Goal: Information Seeking & Learning: Learn about a topic

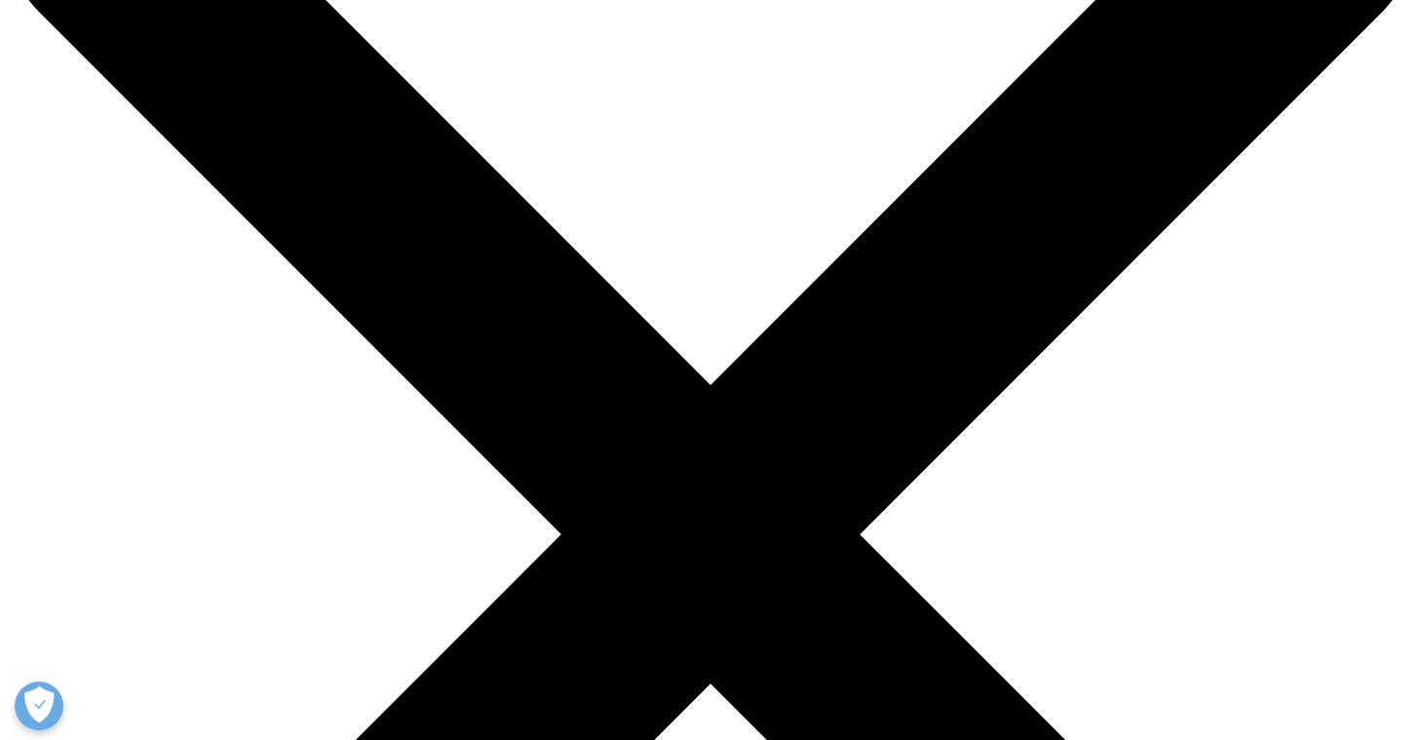
scroll to position [195, 0]
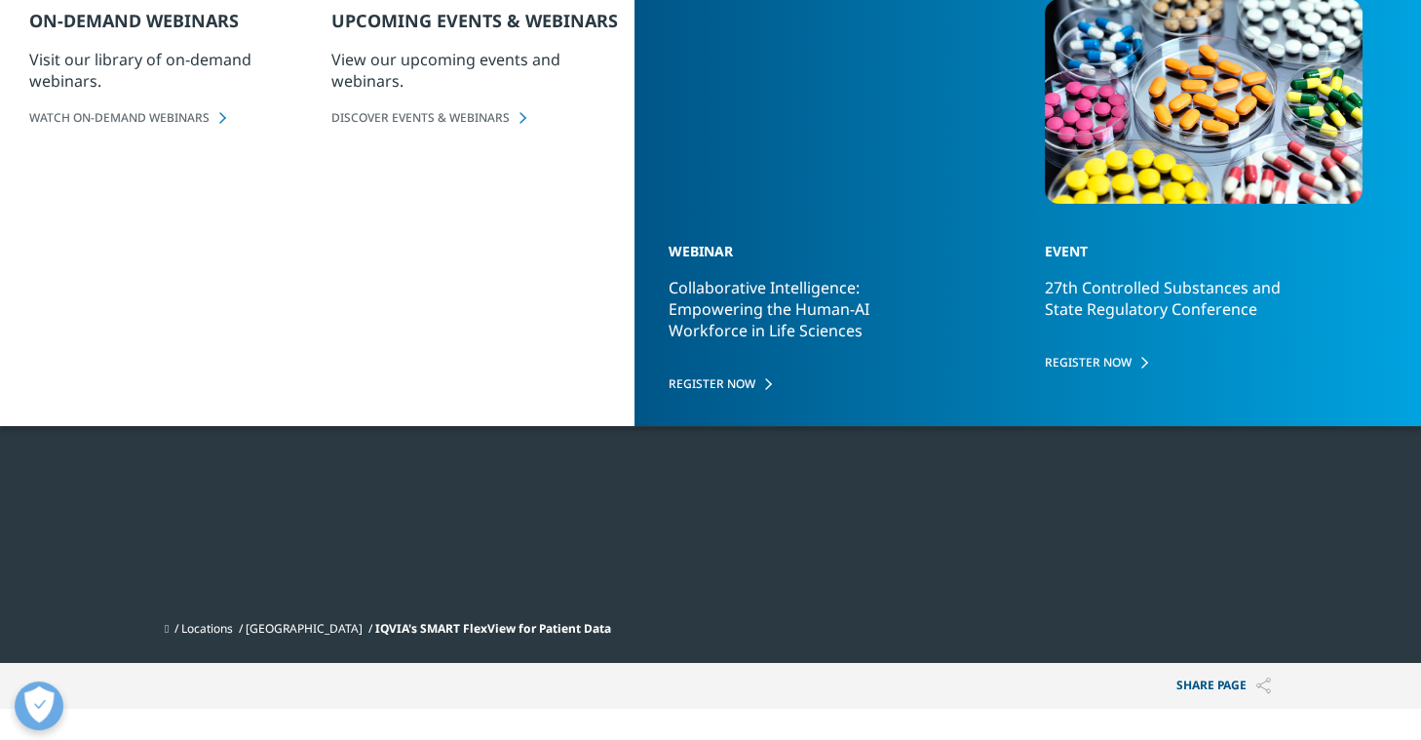
click at [1051, 352] on div at bounding box center [1097, 214] width 376 height 439
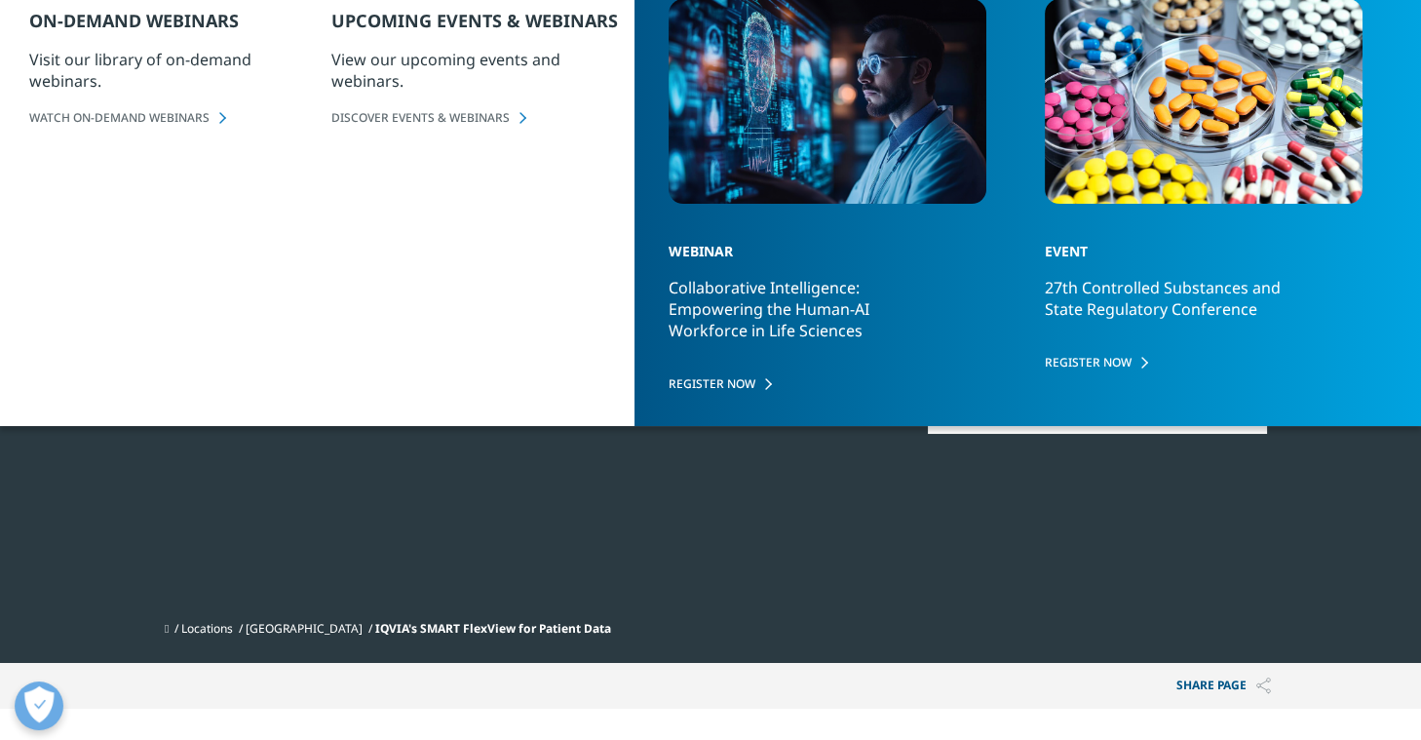
click at [1086, 206] on div at bounding box center [1097, 214] width 376 height 439
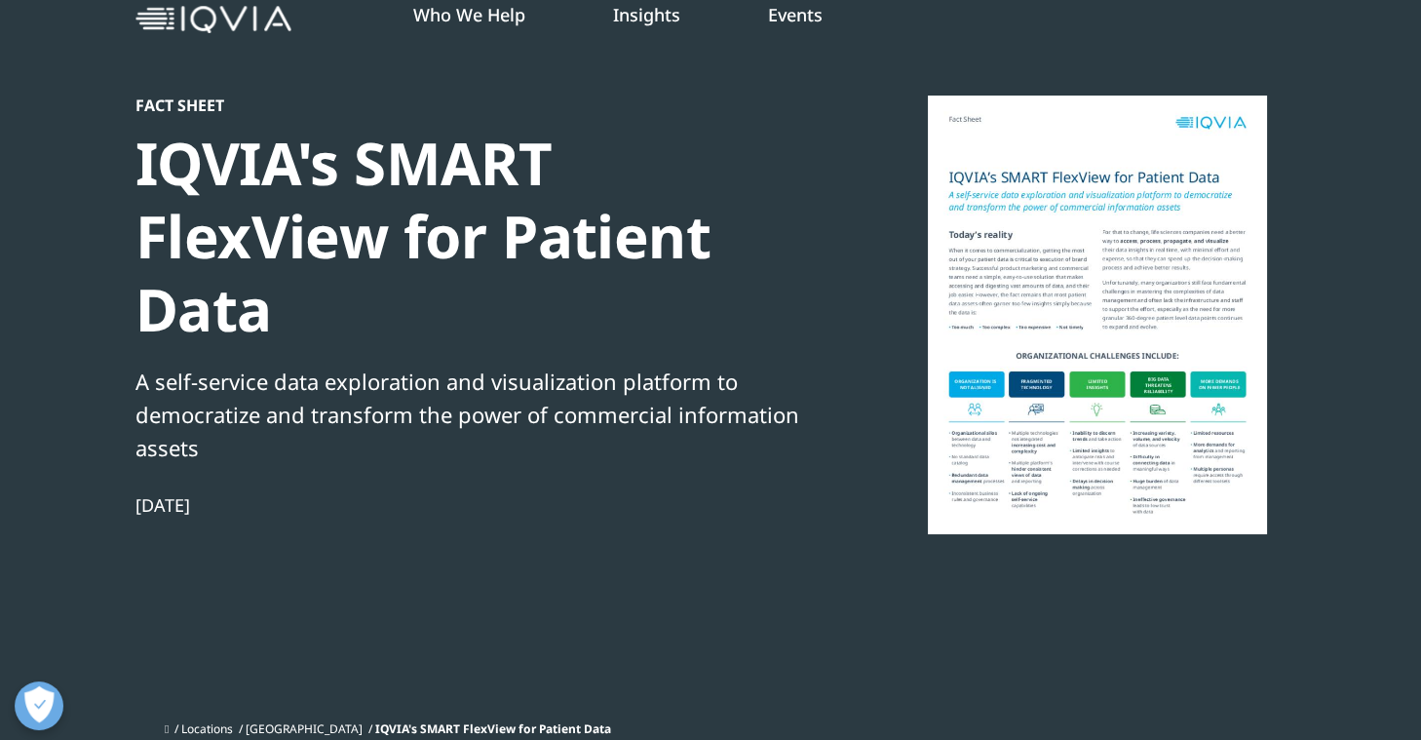
scroll to position [0, 0]
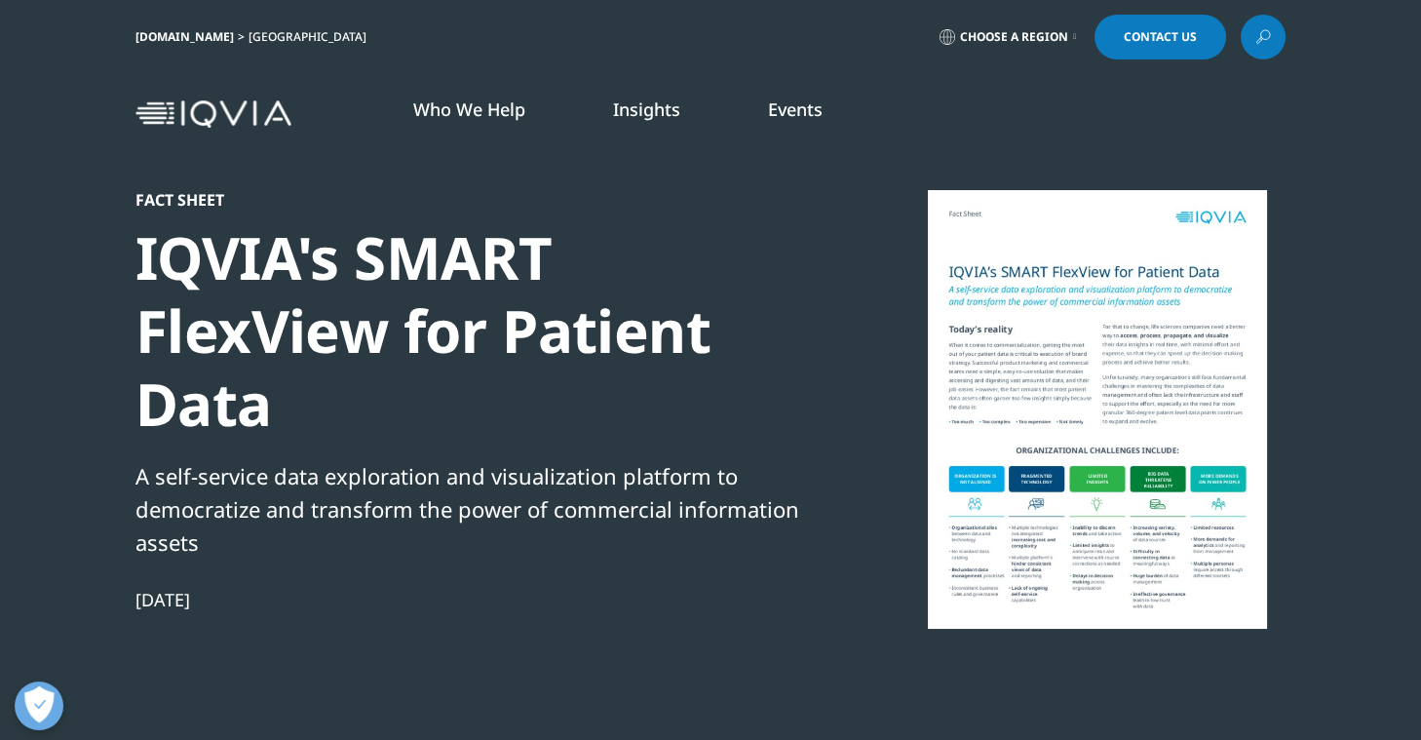
click at [1054, 272] on div at bounding box center [1097, 409] width 376 height 439
click at [1054, 273] on div at bounding box center [1097, 409] width 376 height 439
click at [1144, 272] on div at bounding box center [1097, 409] width 376 height 439
click at [1104, 472] on div at bounding box center [1097, 409] width 376 height 439
click at [1083, 459] on div at bounding box center [1097, 409] width 376 height 439
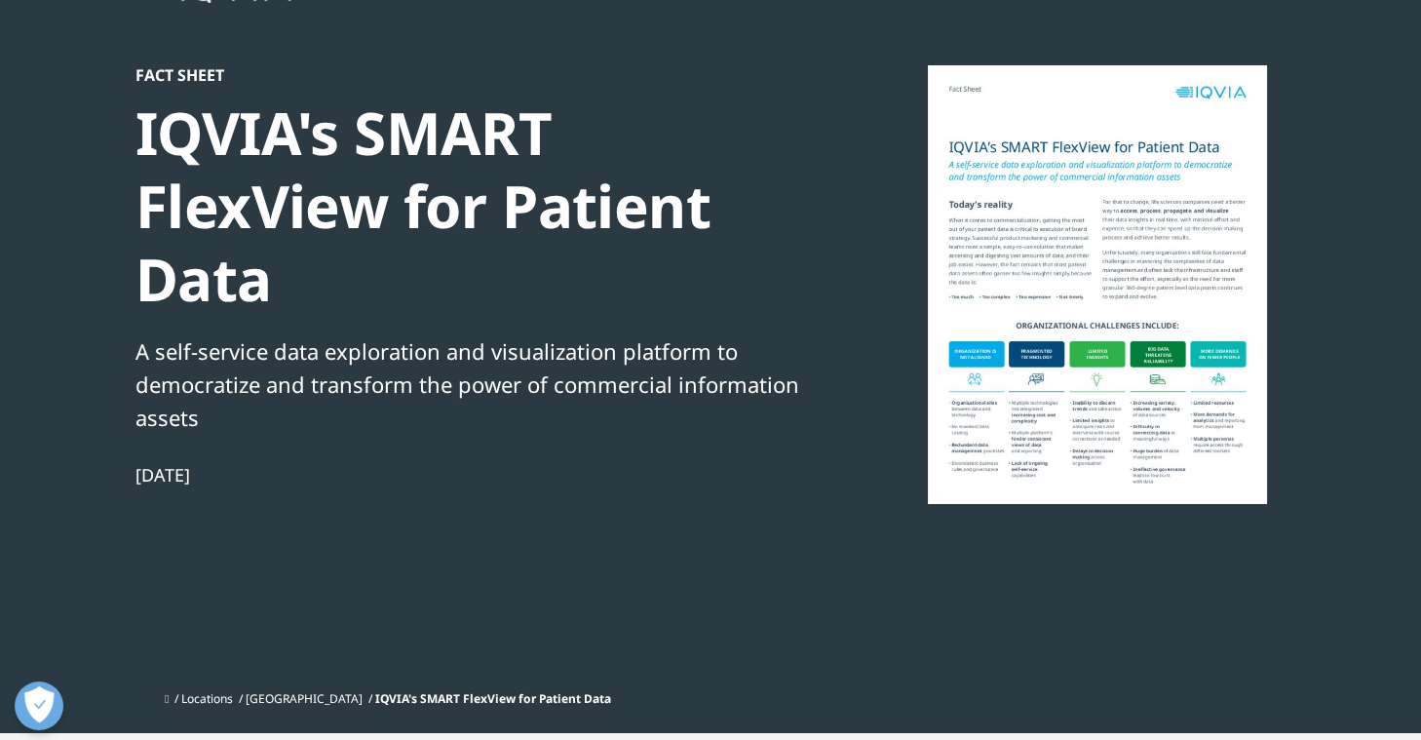
scroll to position [184, 0]
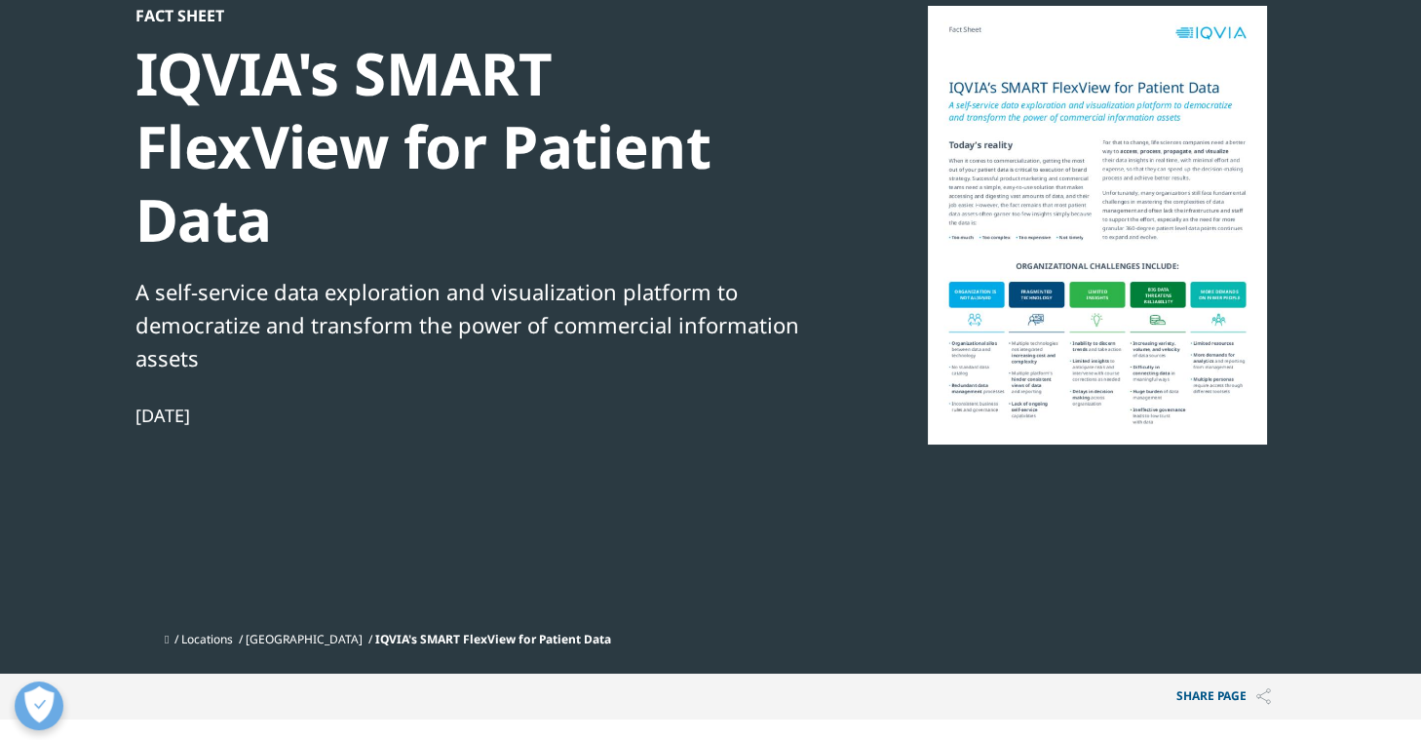
click at [1148, 188] on div at bounding box center [1097, 225] width 376 height 439
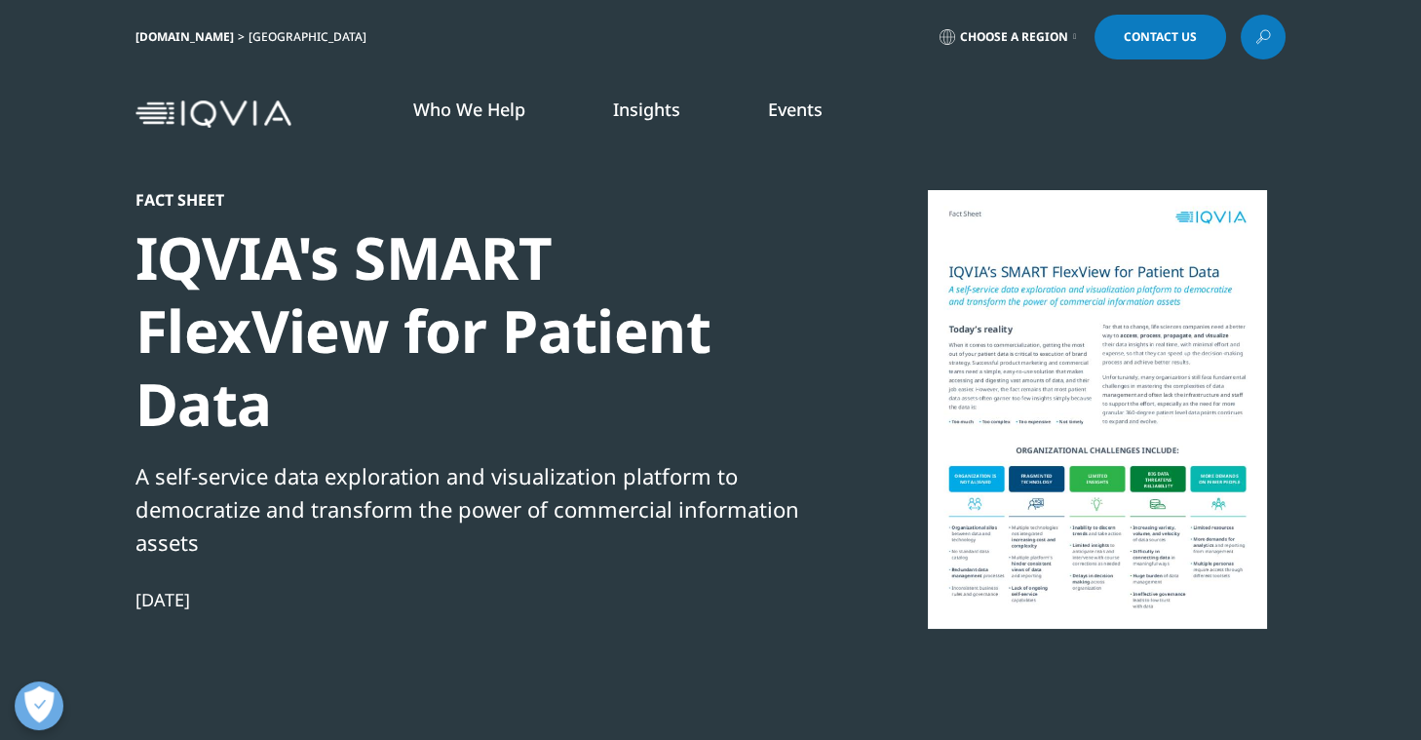
scroll to position [0, 0]
click at [1162, 402] on div at bounding box center [1097, 409] width 376 height 439
click at [1050, 279] on div at bounding box center [1097, 409] width 376 height 439
